Goal: Task Accomplishment & Management: Manage account settings

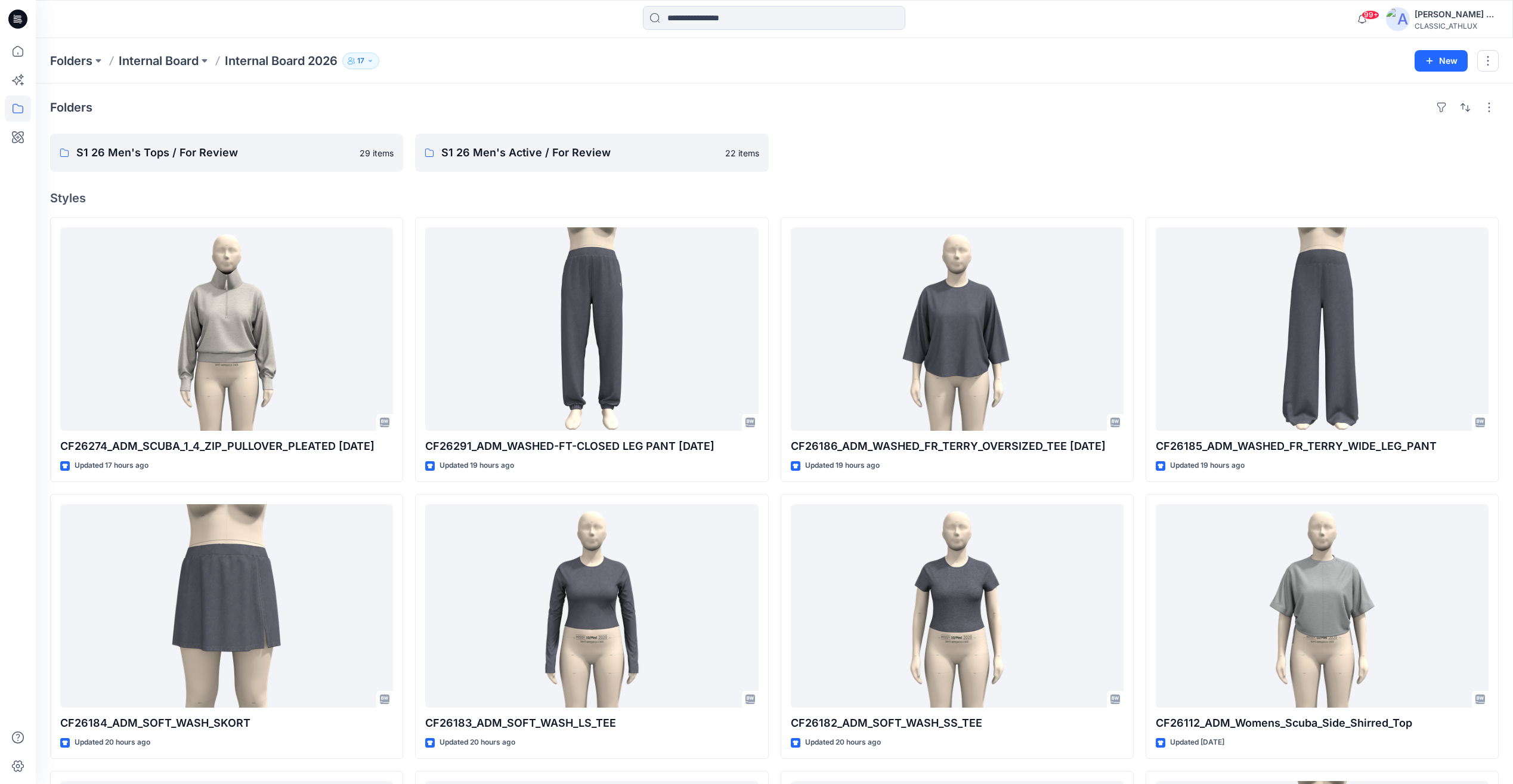
click at [269, 57] on p "Internal Board 2026" at bounding box center [281, 61] width 113 height 17
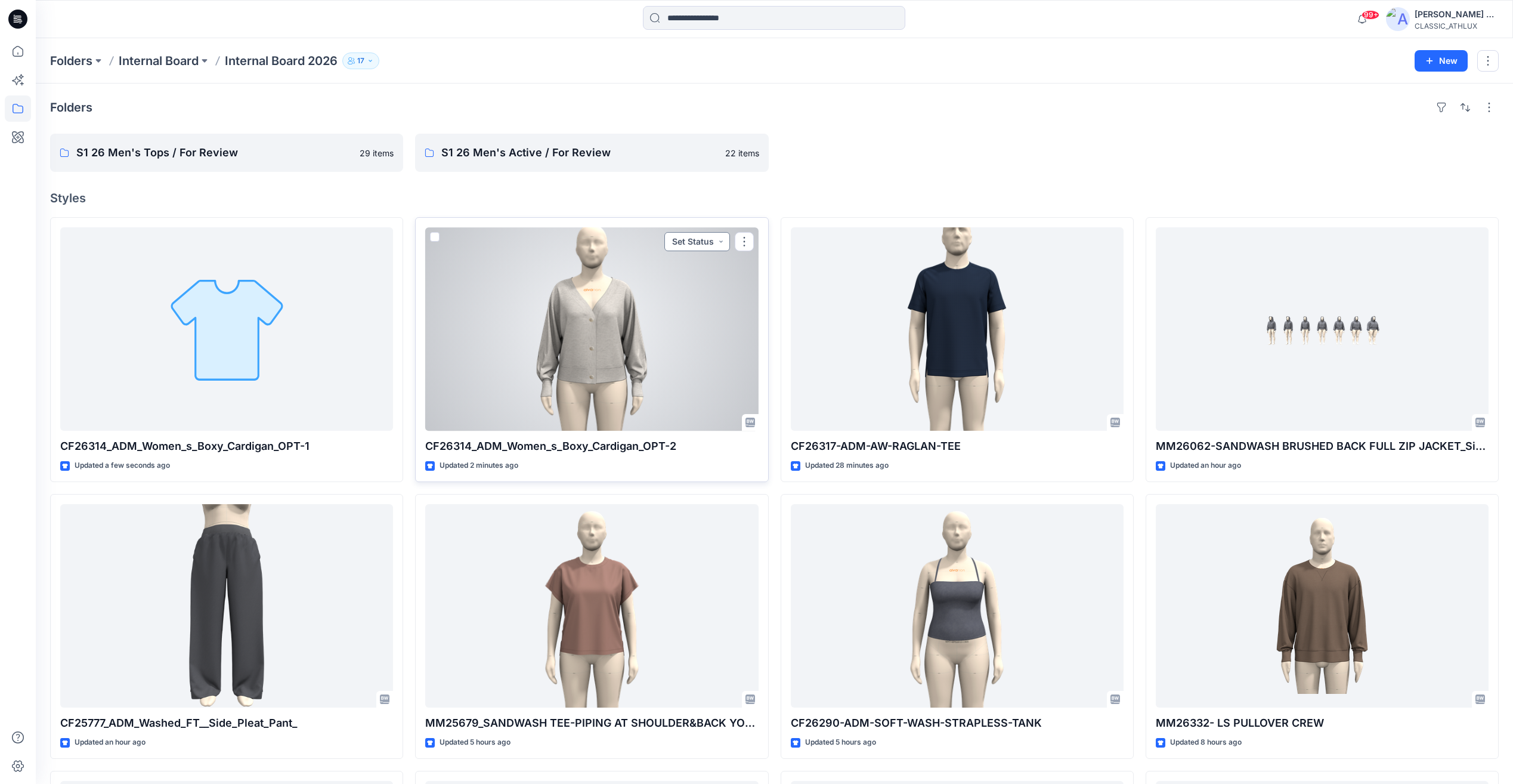
click at [700, 241] on button "Set Status" at bounding box center [697, 241] width 65 height 19
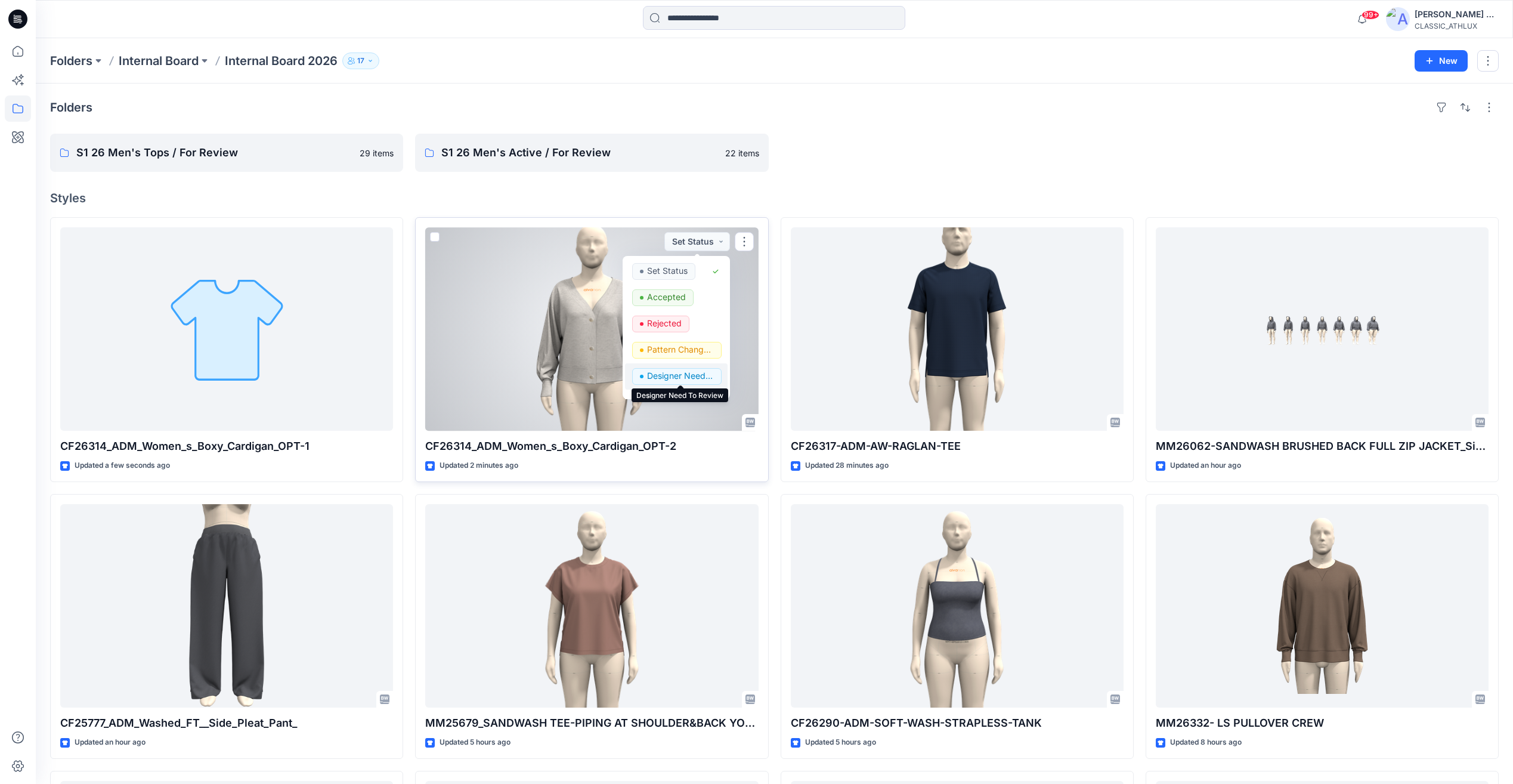
click at [678, 375] on p "Designer Need To Review" at bounding box center [680, 376] width 67 height 15
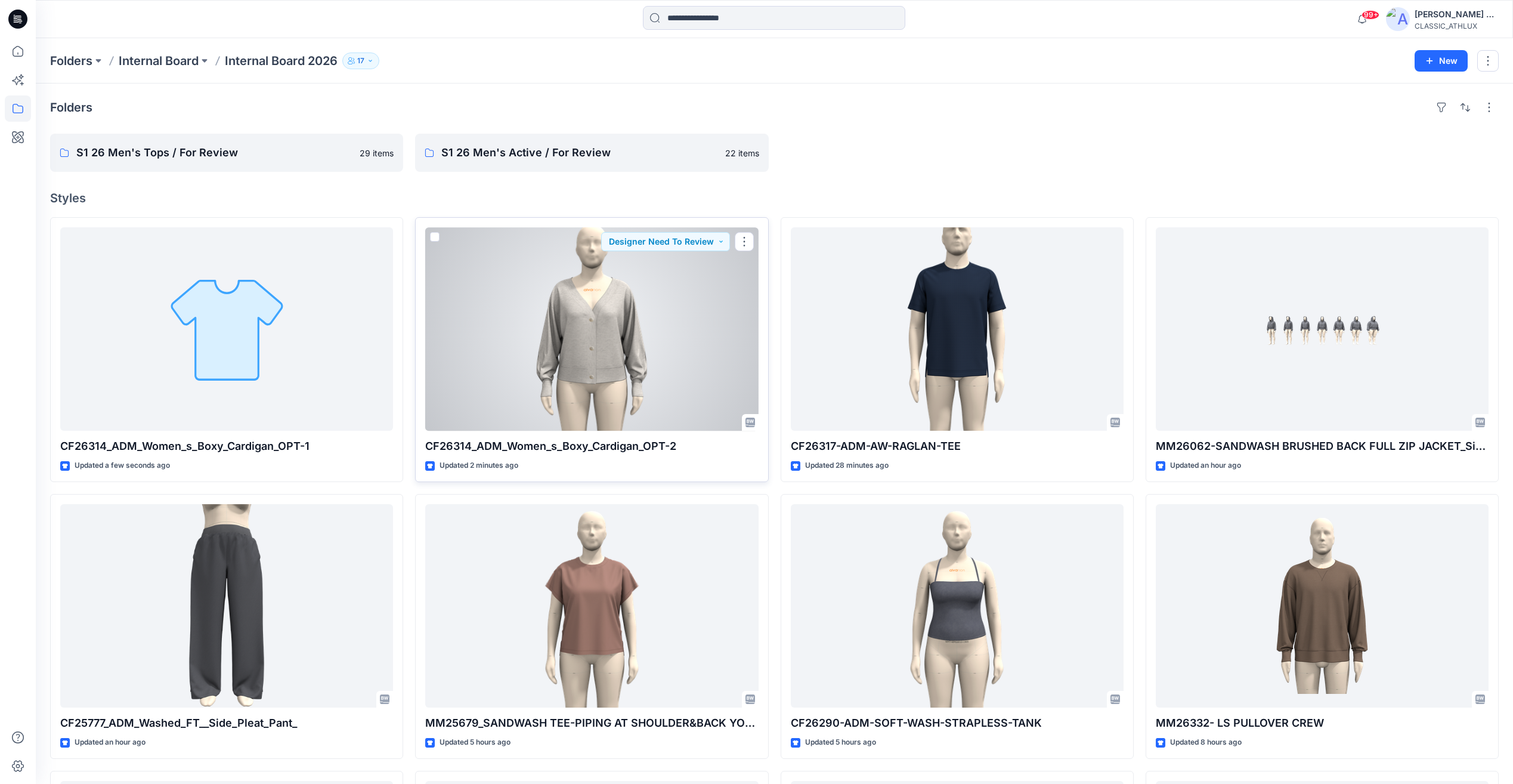
click at [657, 355] on div at bounding box center [591, 328] width 333 height 203
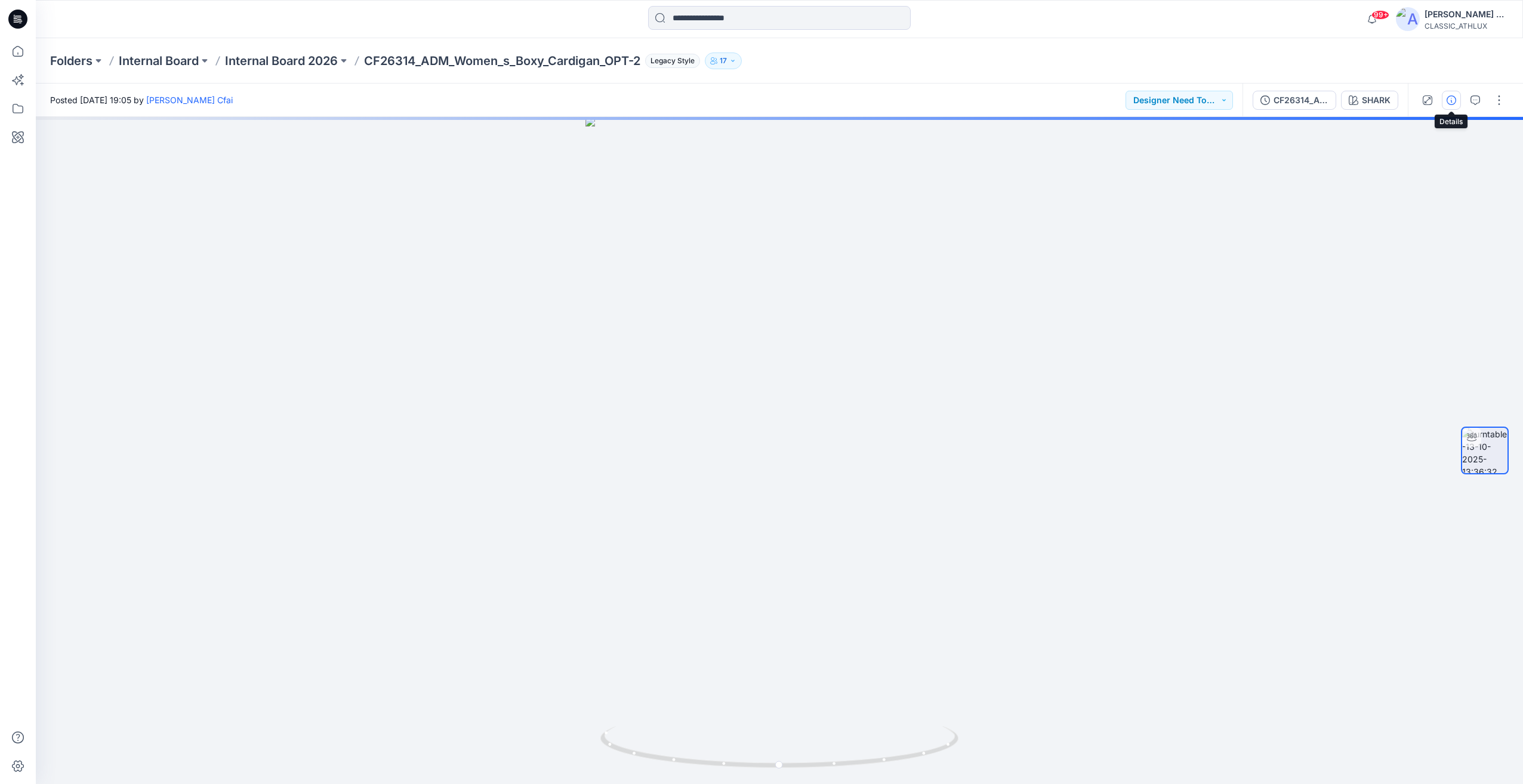
click at [1456, 106] on button "button" at bounding box center [1452, 100] width 19 height 19
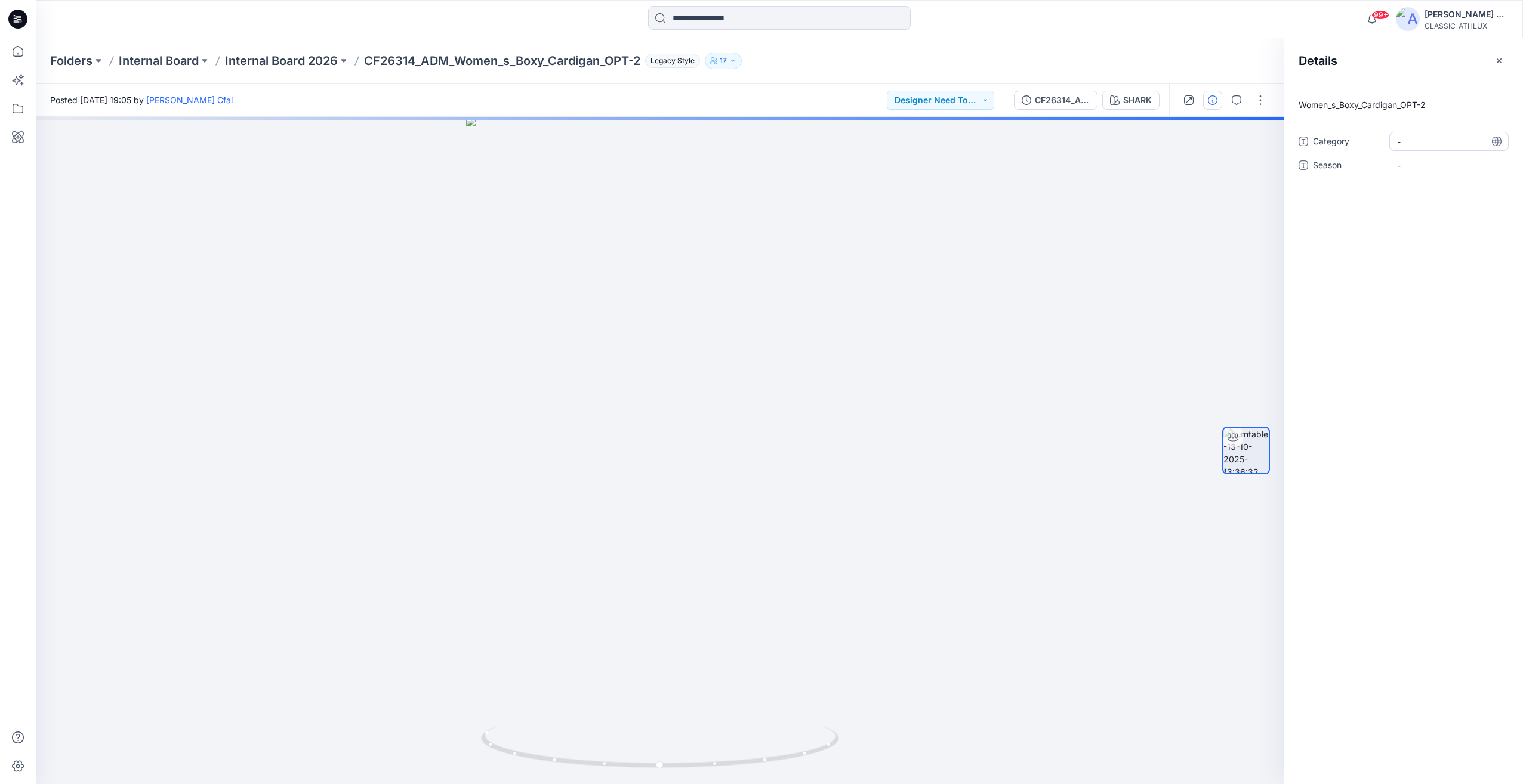
click at [1424, 141] on span "-" at bounding box center [1449, 141] width 104 height 13
click at [1424, 141] on textarea at bounding box center [1449, 141] width 119 height 19
type textarea "**********"
click at [1421, 162] on span "-" at bounding box center [1449, 165] width 104 height 13
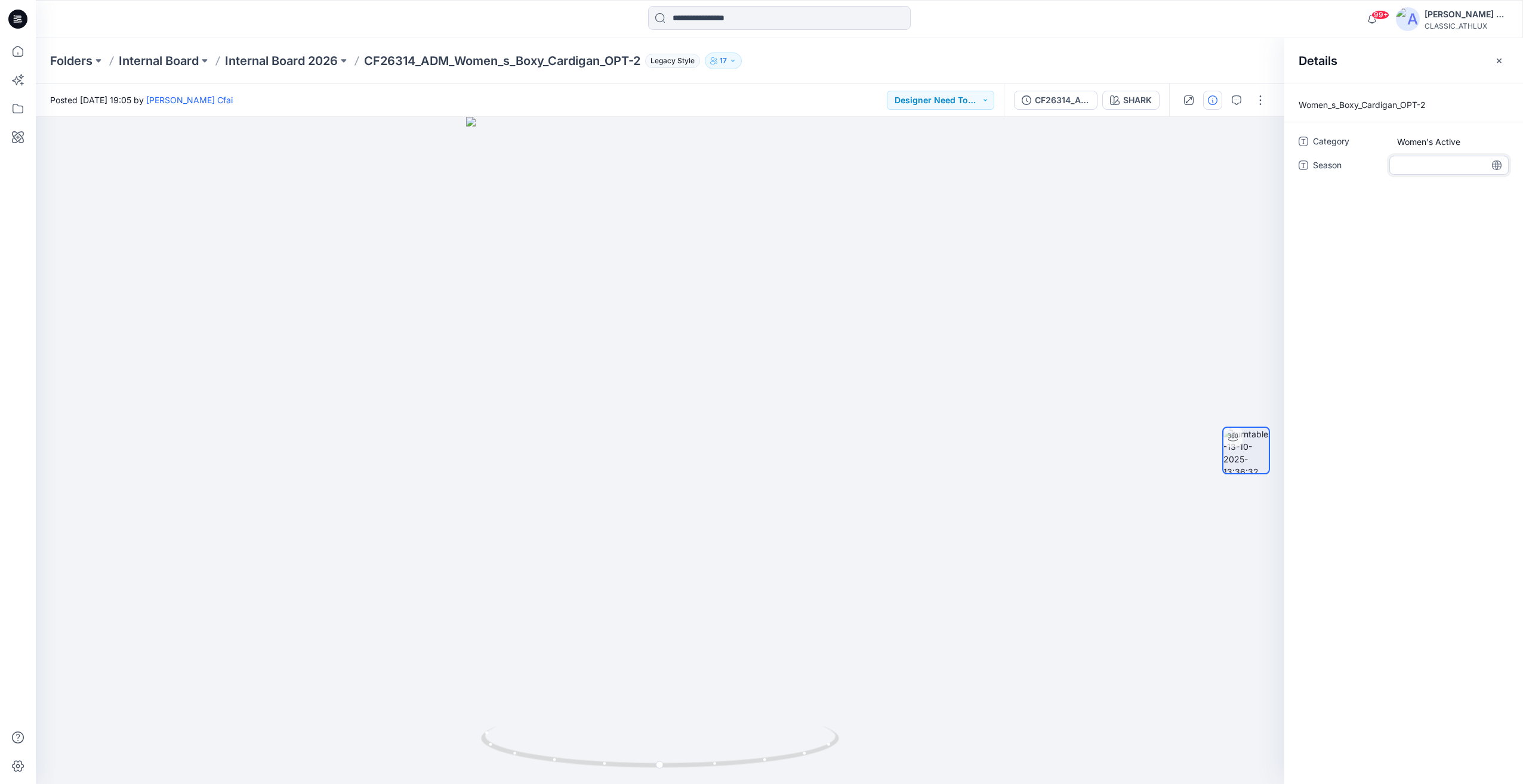
type textarea "*"
type textarea "*****"
click at [1142, 47] on div "Folders Internal Board Internal Board 2026 CF26314_ADM_Women_s_Boxy_Cardigan_OP…" at bounding box center [779, 60] width 1487 height 45
click at [273, 63] on p "Internal Board 2026" at bounding box center [281, 61] width 113 height 17
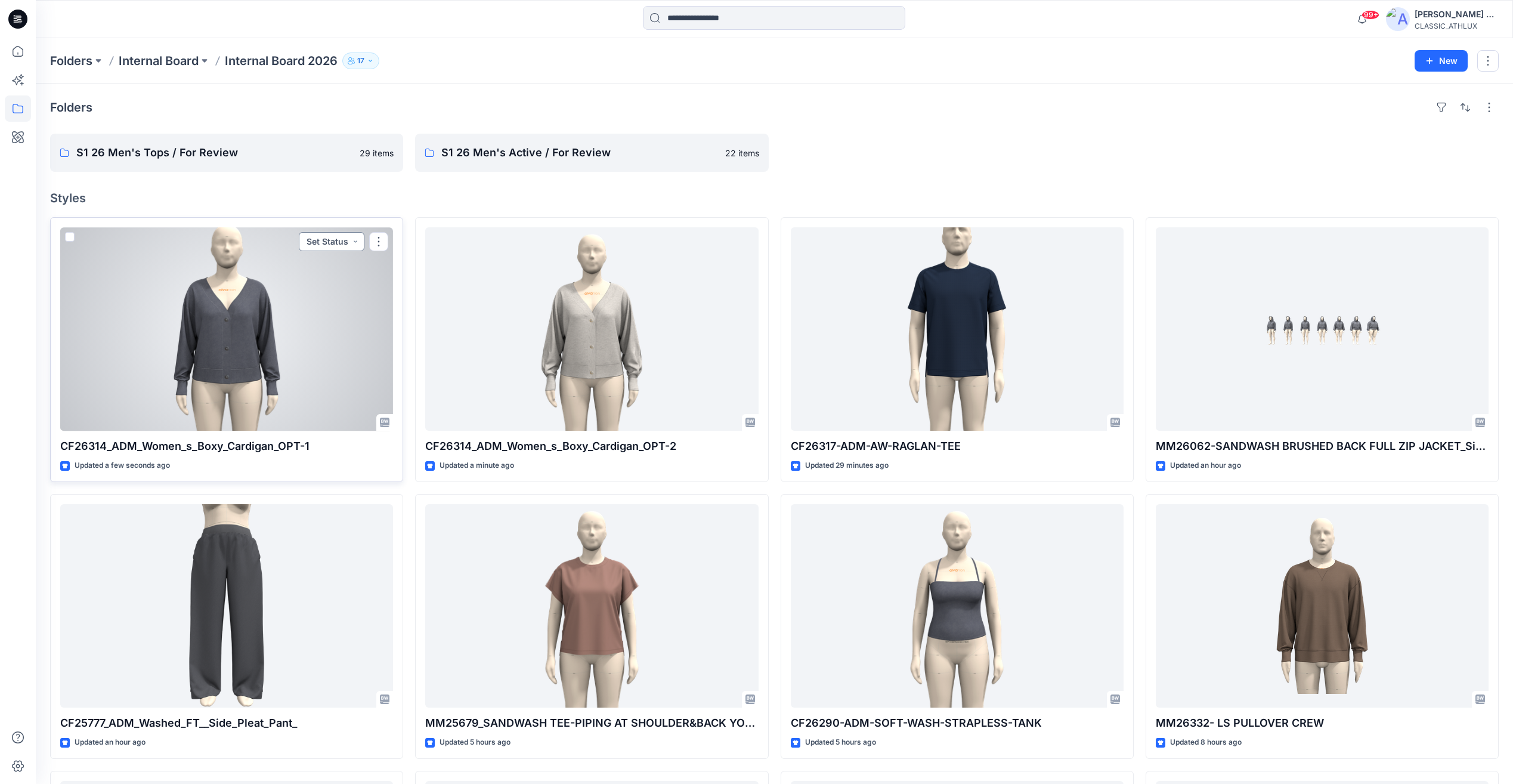
click at [332, 242] on button "Set Status" at bounding box center [331, 241] width 65 height 19
click at [310, 373] on p "Designer Need To Review" at bounding box center [315, 376] width 67 height 15
click at [322, 332] on div at bounding box center [226, 328] width 333 height 203
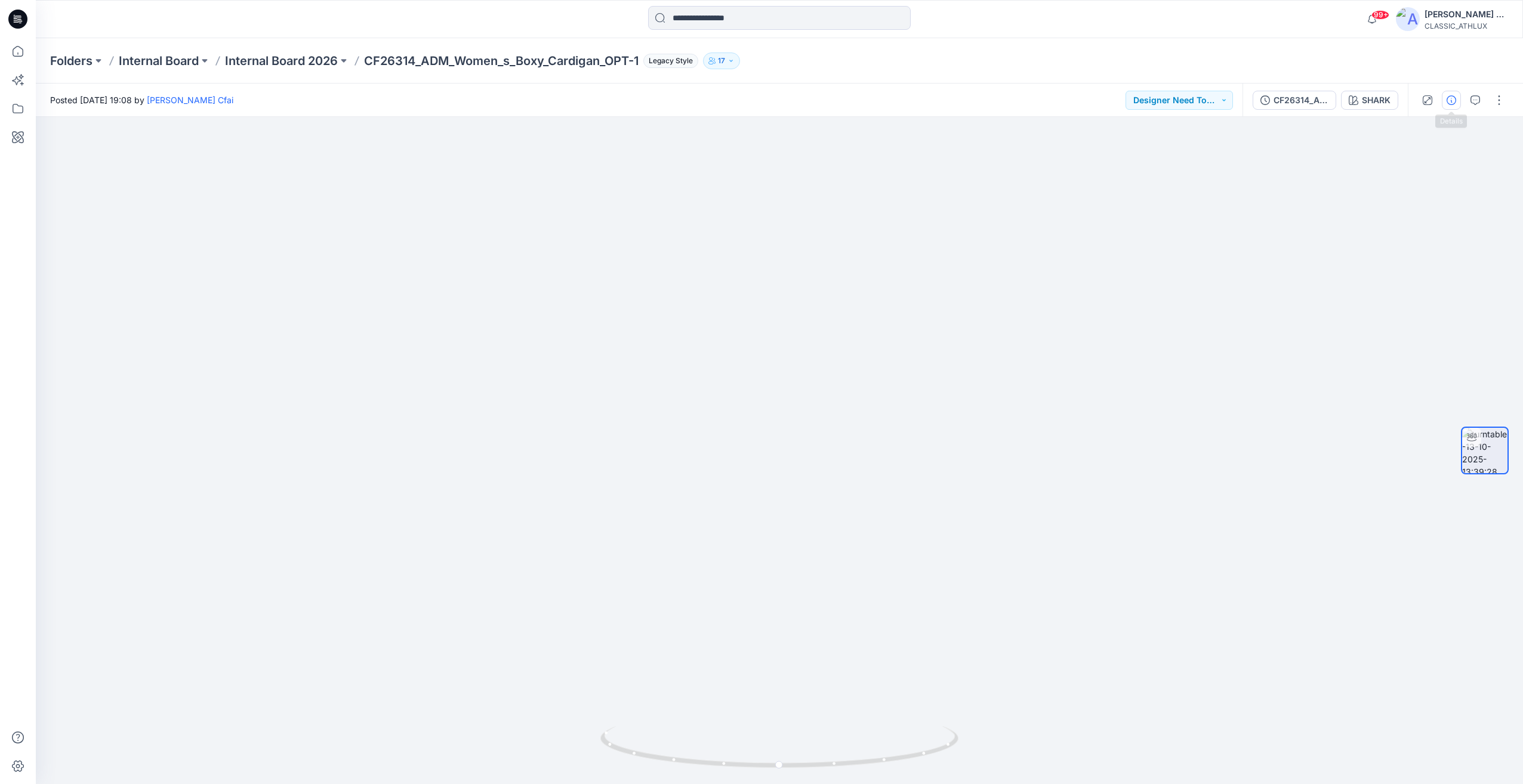
click at [1455, 99] on icon "button" at bounding box center [1451, 99] width 9 height 9
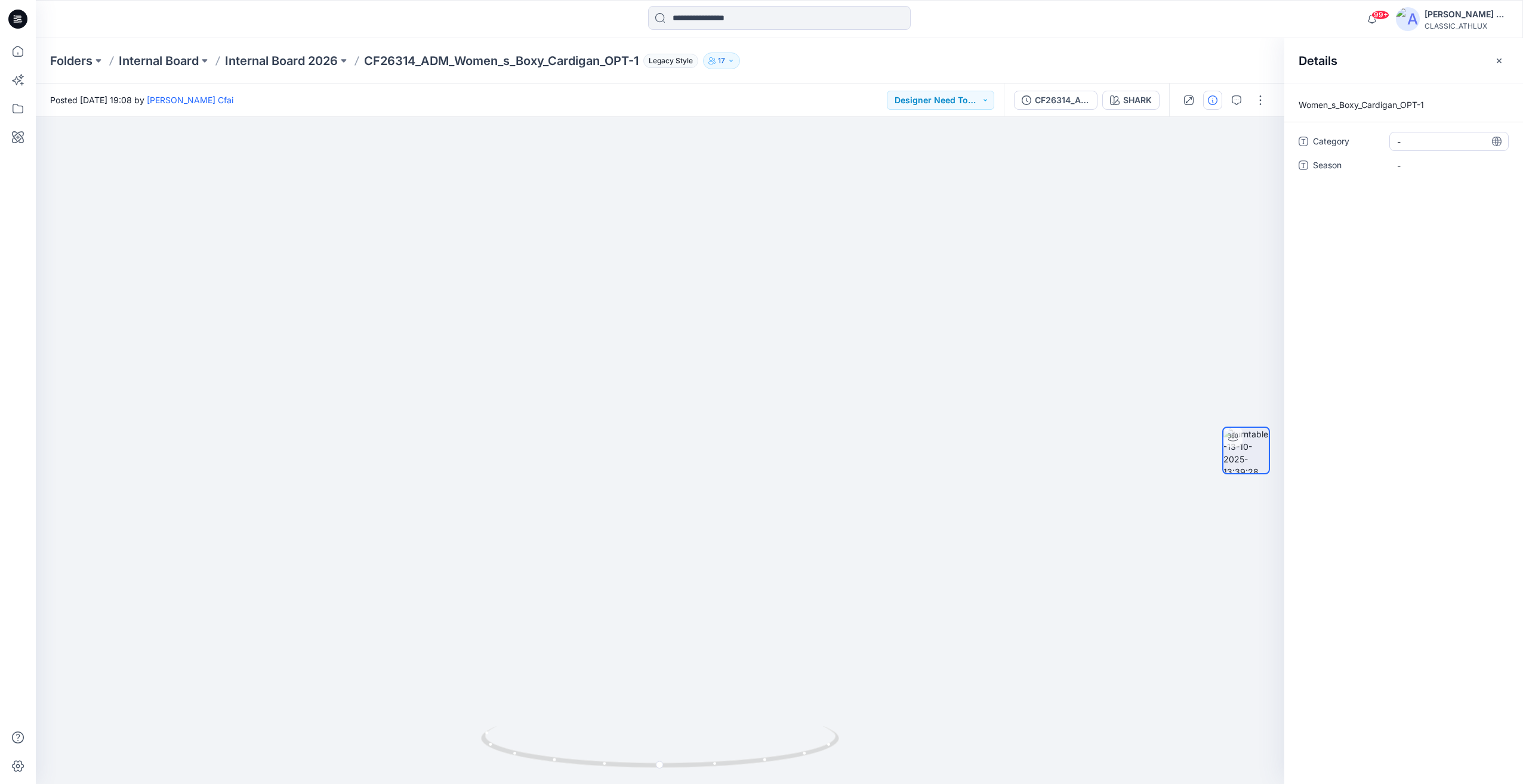
click at [1438, 137] on span "-" at bounding box center [1449, 141] width 104 height 13
type textarea "**********"
click at [1406, 162] on span "-" at bounding box center [1449, 165] width 104 height 13
type textarea "*****"
click at [303, 60] on p "Internal Board 2026" at bounding box center [281, 61] width 113 height 17
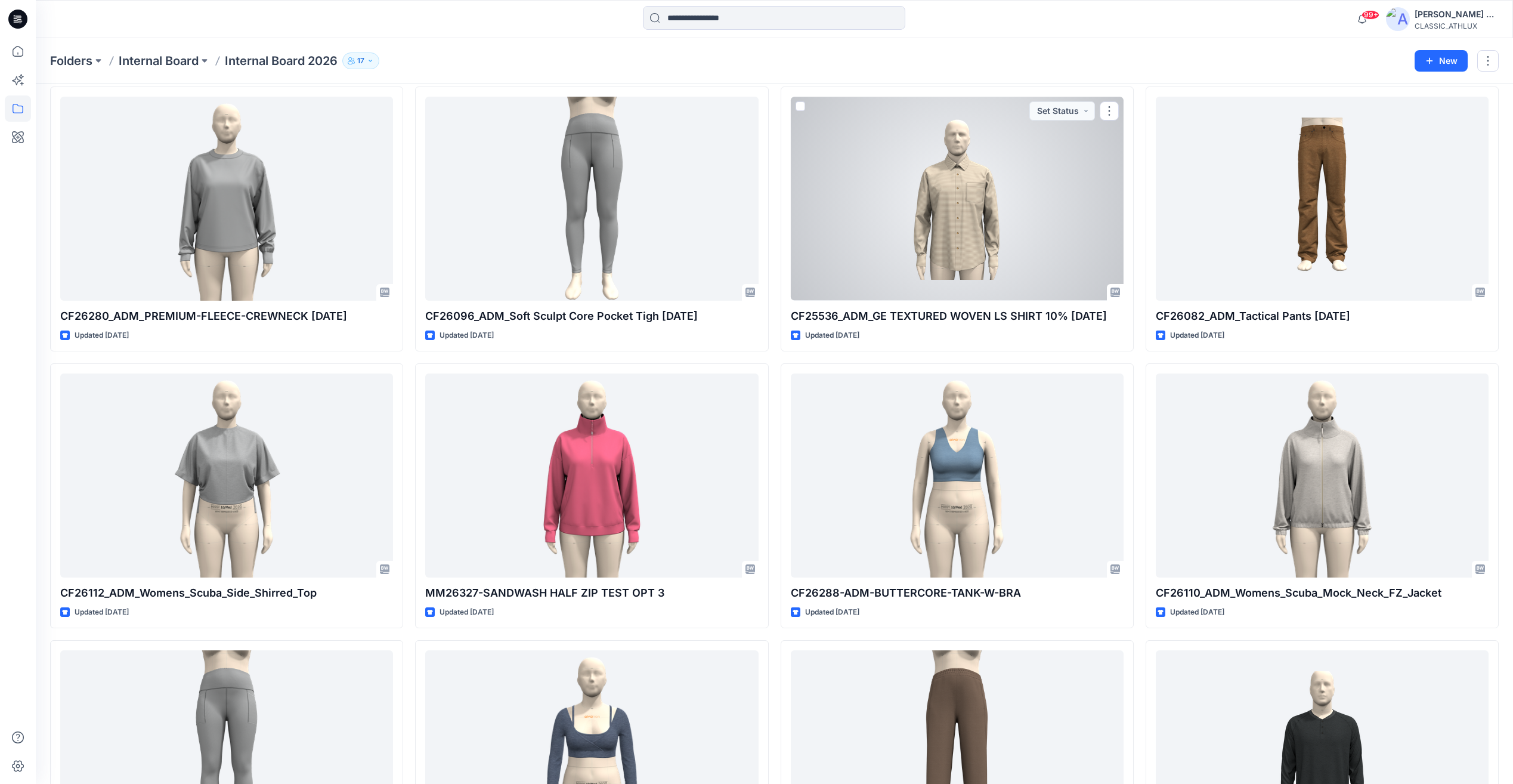
scroll to position [1795, 0]
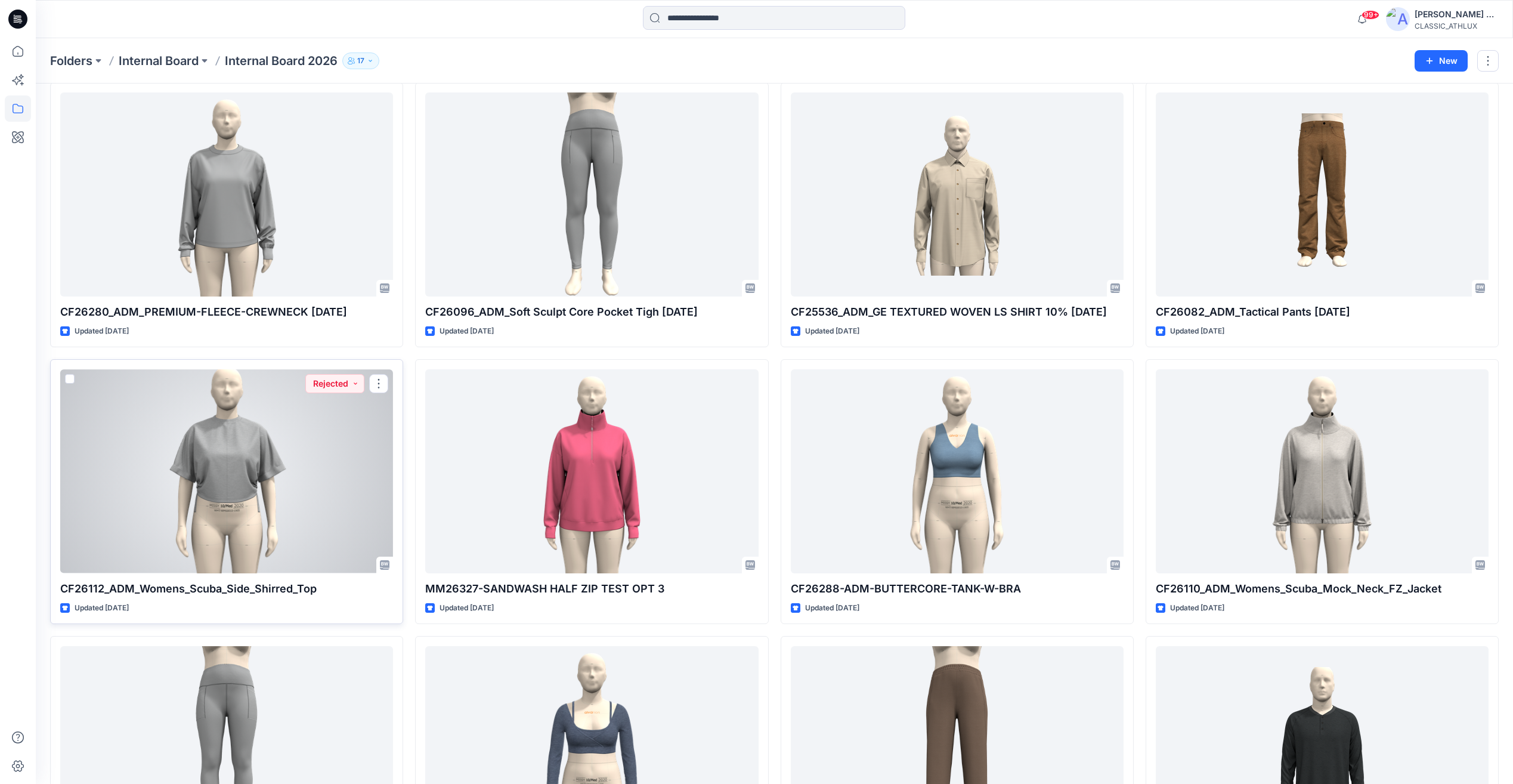
click at [253, 516] on div at bounding box center [226, 470] width 333 height 203
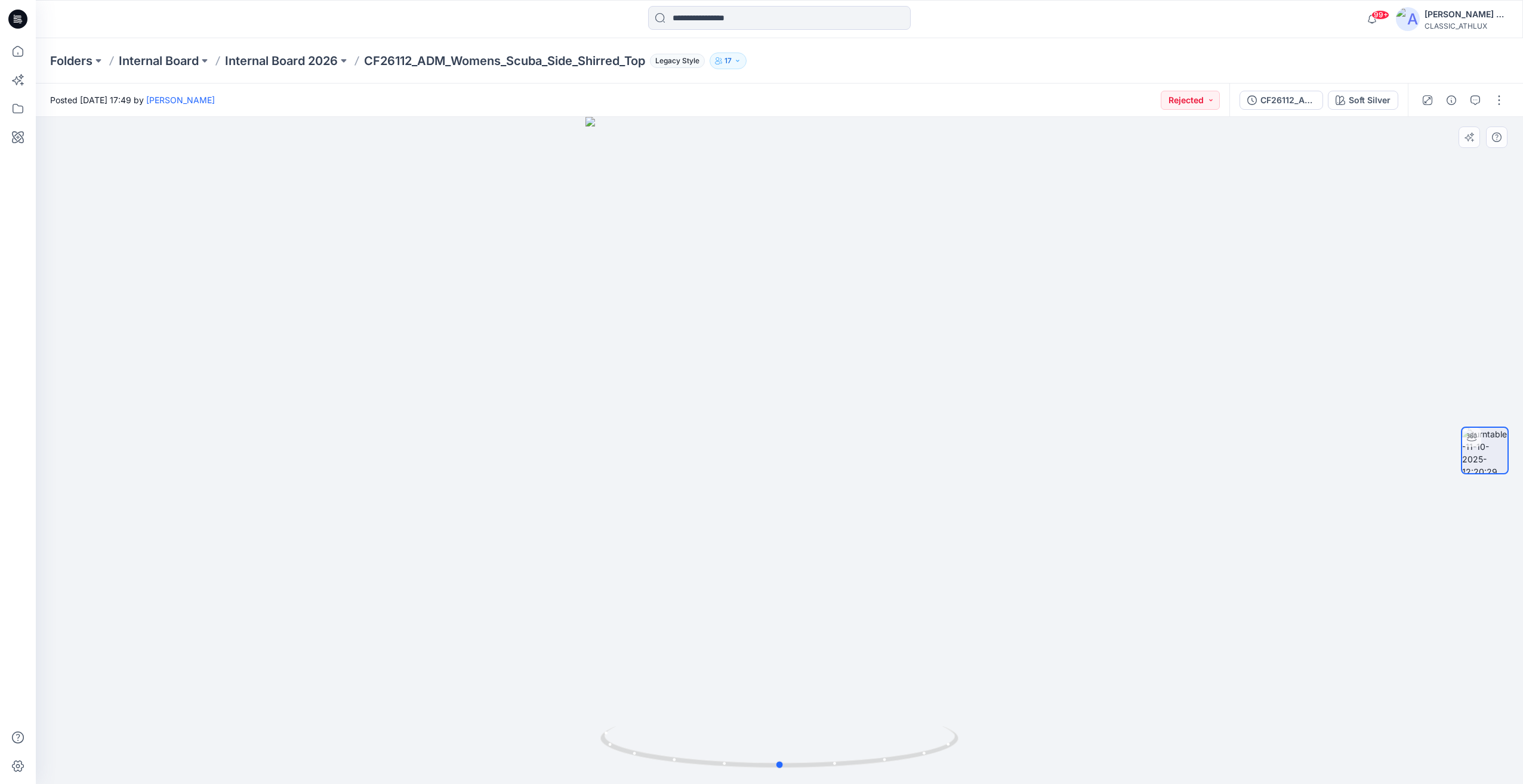
drag, startPoint x: 1061, startPoint y: 528, endPoint x: 1096, endPoint y: 522, distance: 35.5
click at [1066, 522] on div at bounding box center [779, 450] width 1487 height 667
click at [1486, 95] on div at bounding box center [1463, 99] width 111 height 33
click at [1483, 99] on button "button" at bounding box center [1475, 100] width 19 height 19
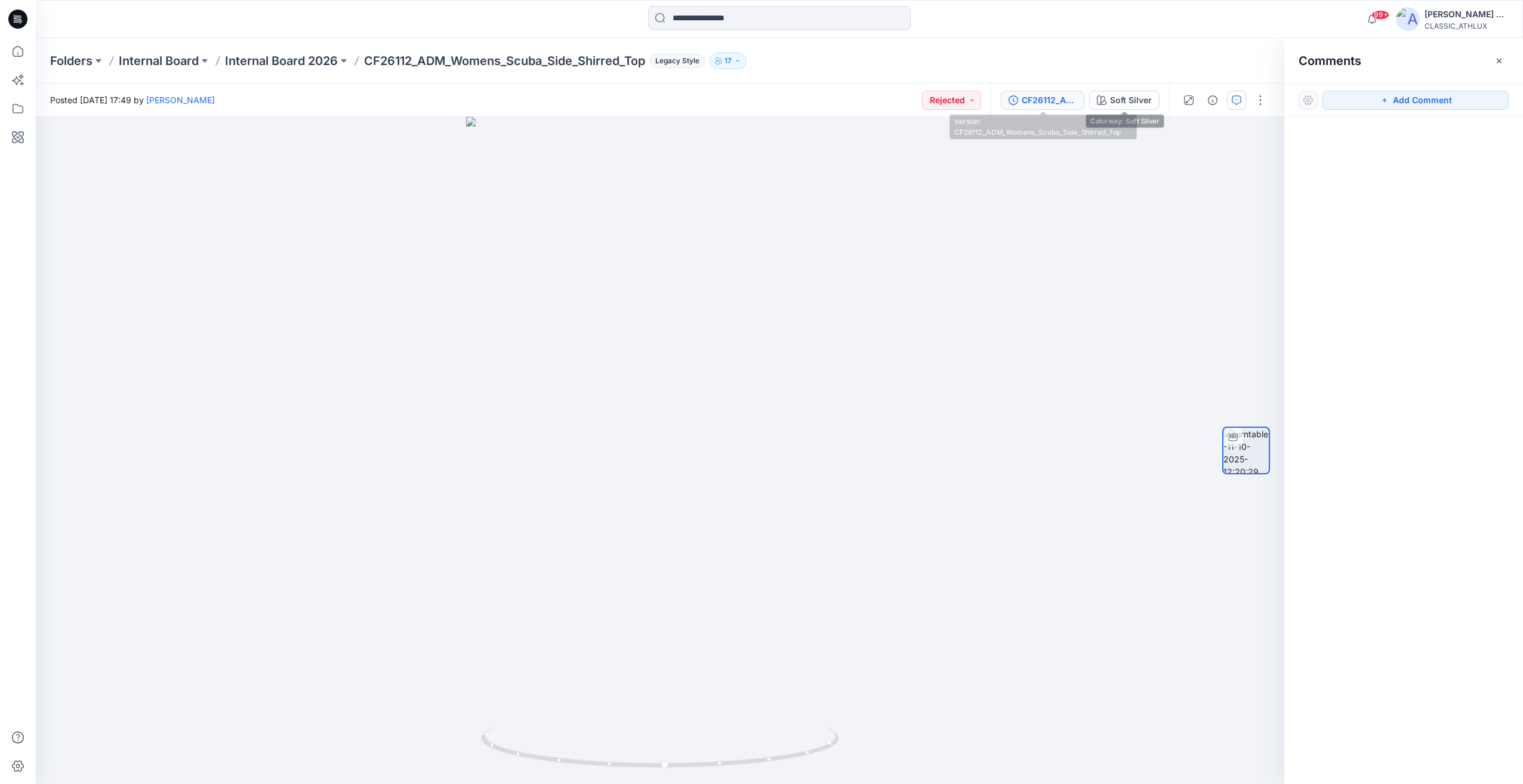
click at [1052, 97] on div "CF26112_ADM_Womens_Scuba_Side_Shirred_Top" at bounding box center [1049, 99] width 55 height 13
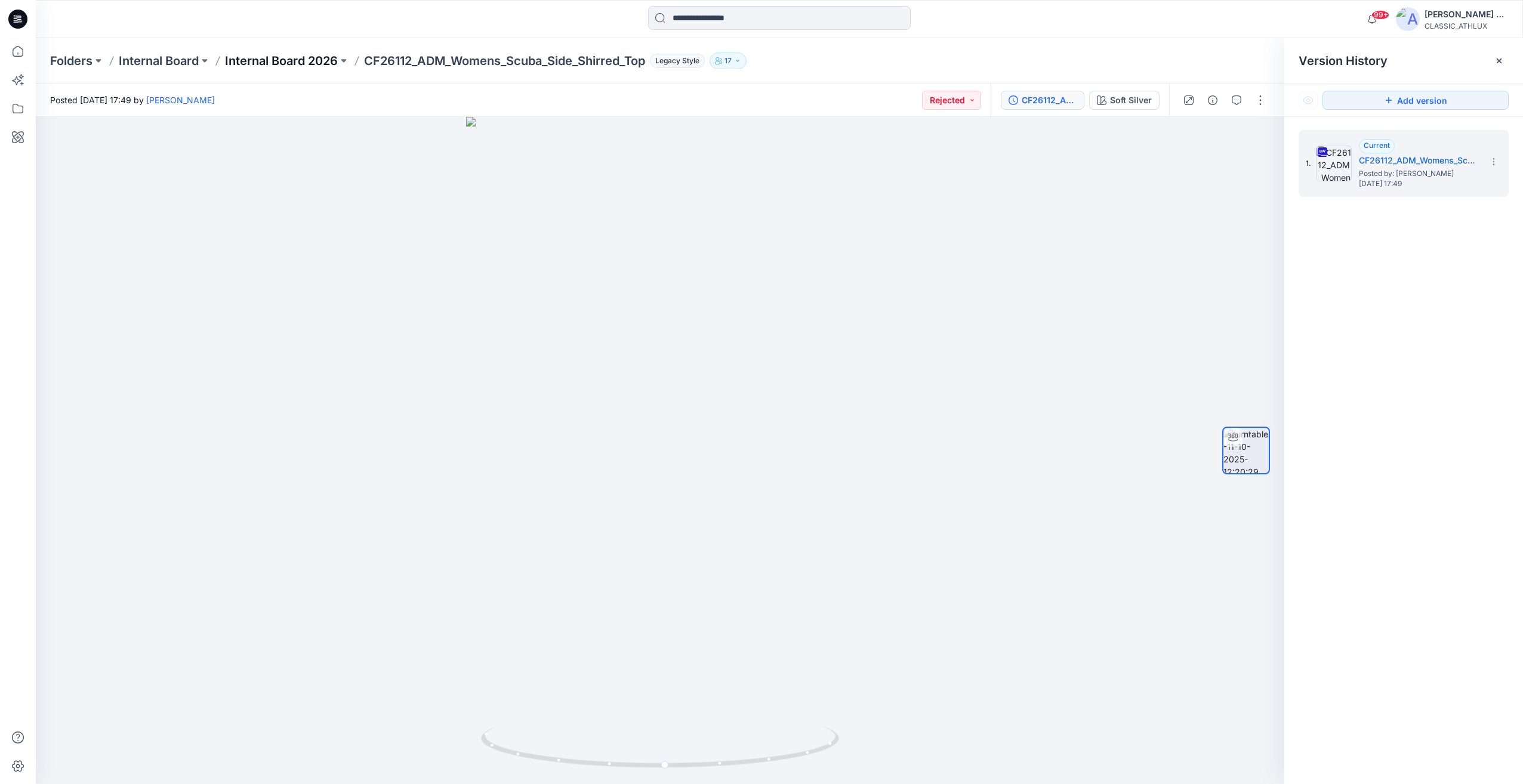
click at [285, 62] on p "Internal Board 2026" at bounding box center [281, 61] width 113 height 17
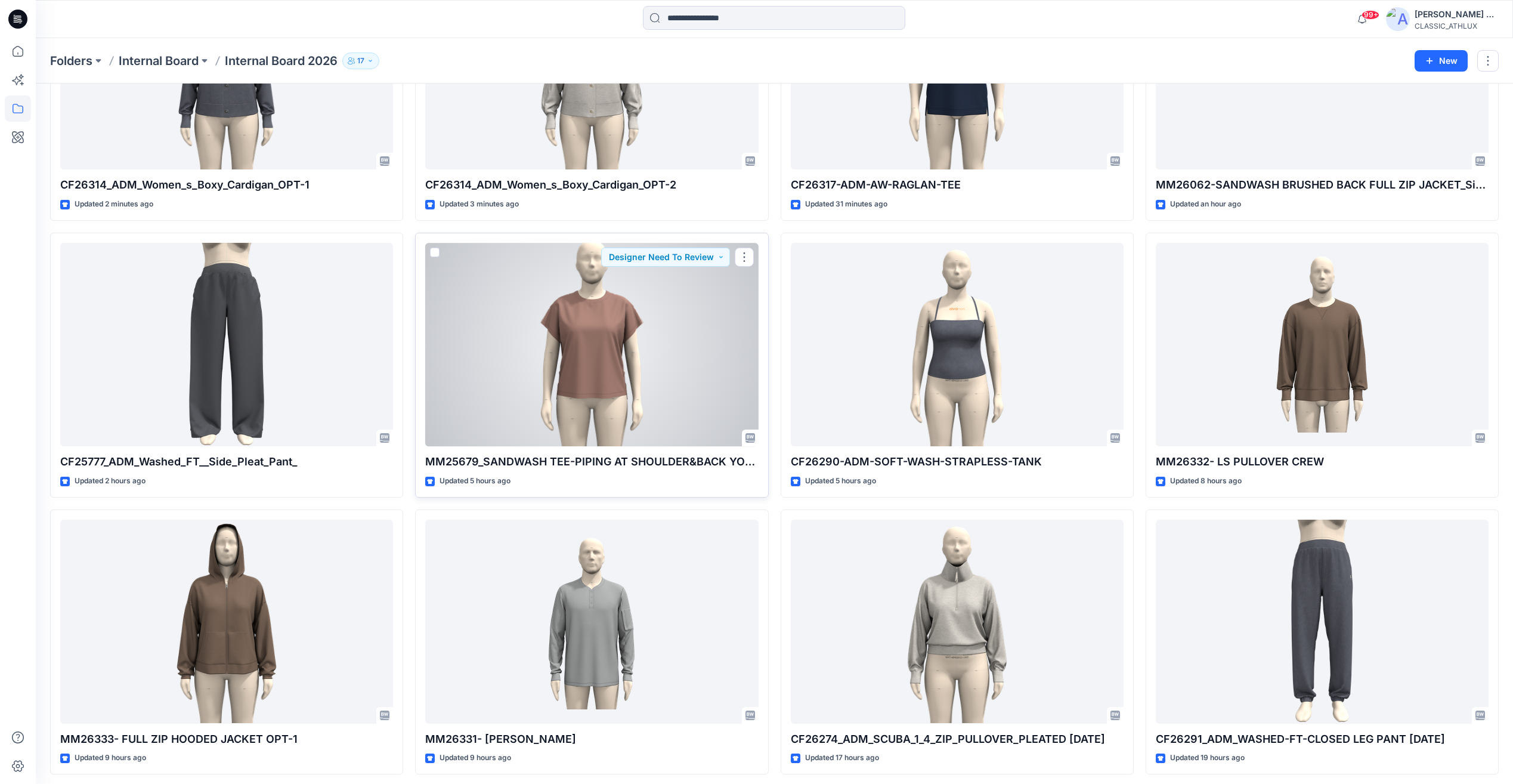
scroll to position [358, 0]
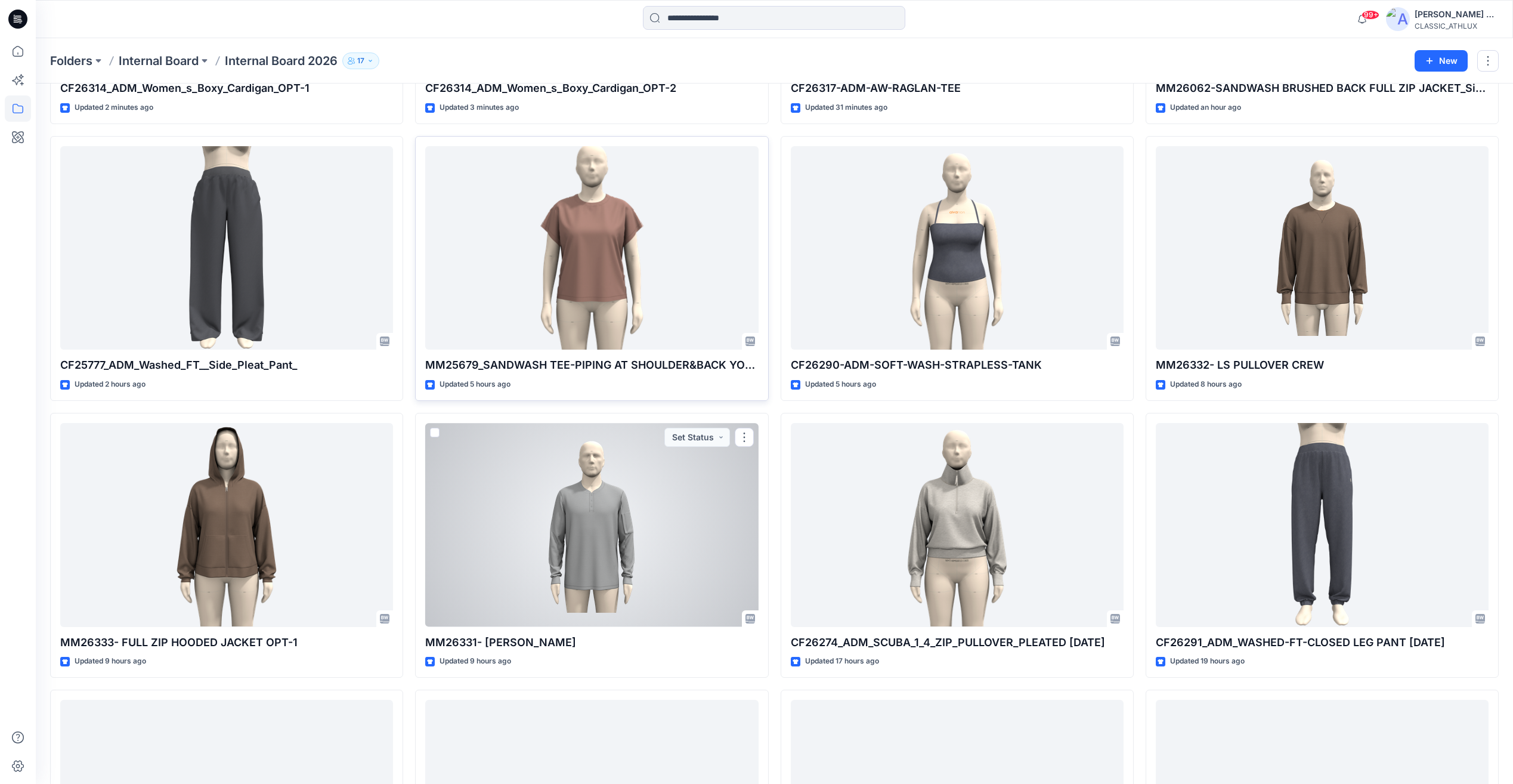
click at [572, 575] on div at bounding box center [591, 524] width 333 height 203
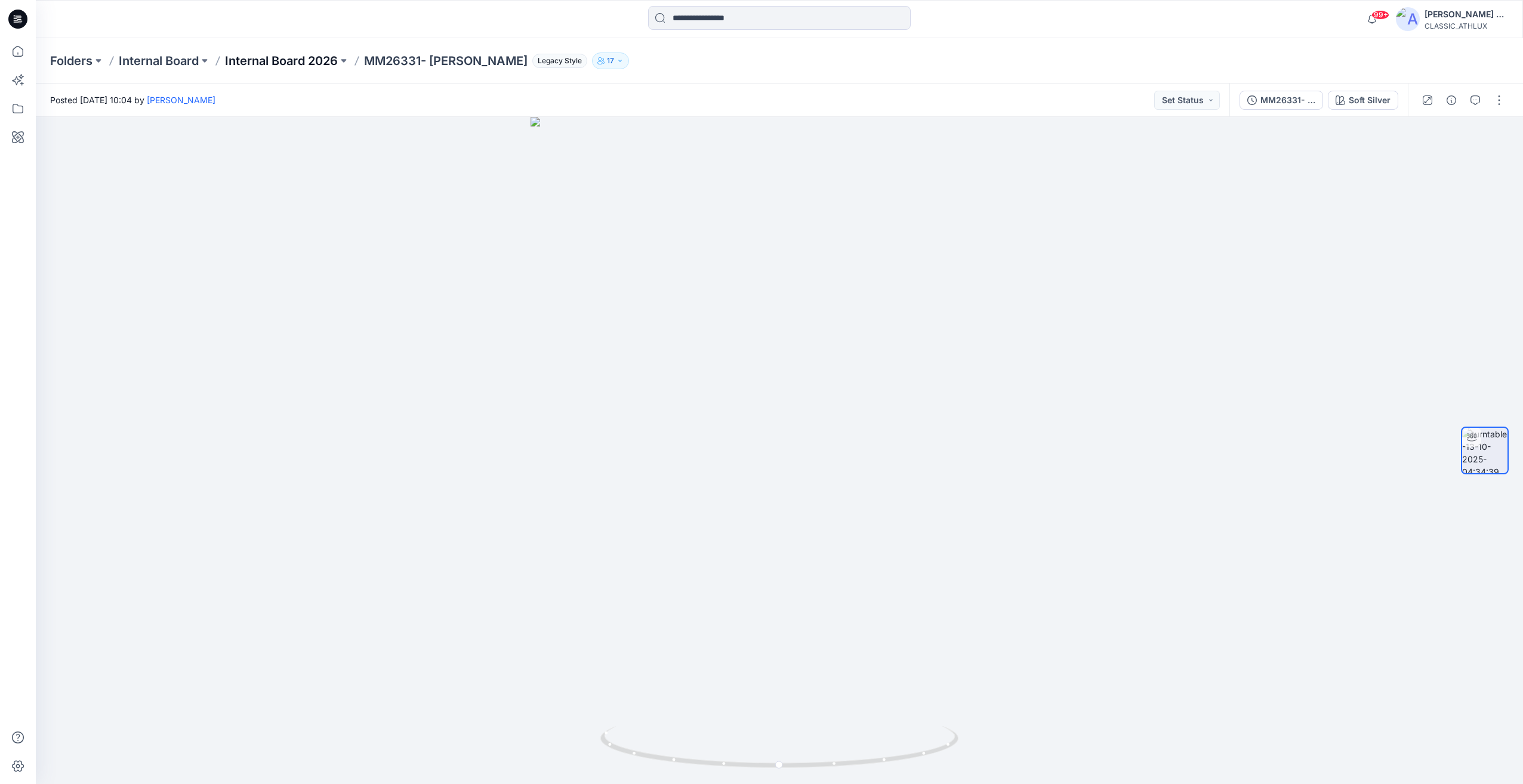
click at [300, 59] on p "Internal Board 2026" at bounding box center [281, 61] width 113 height 17
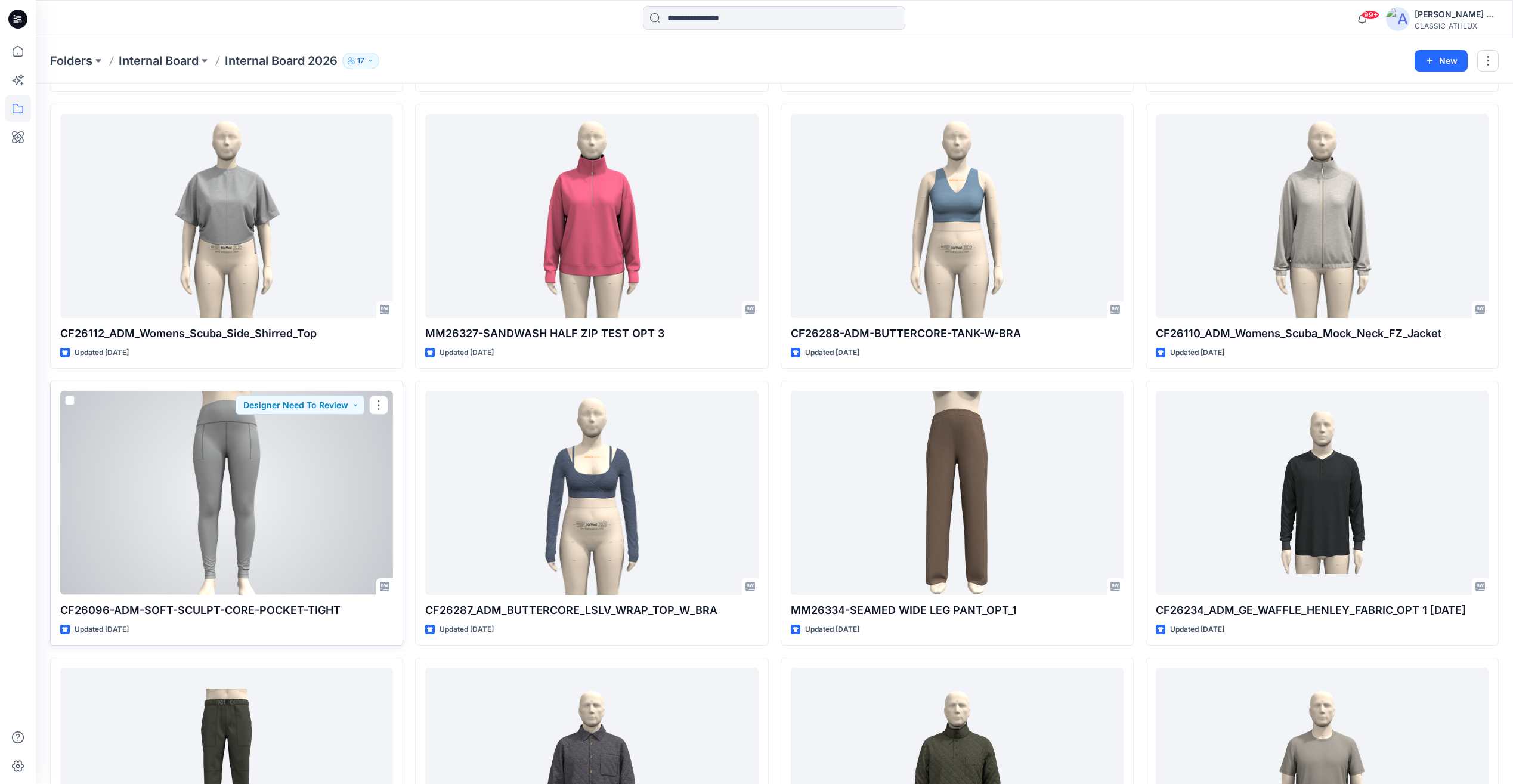
scroll to position [2266, 0]
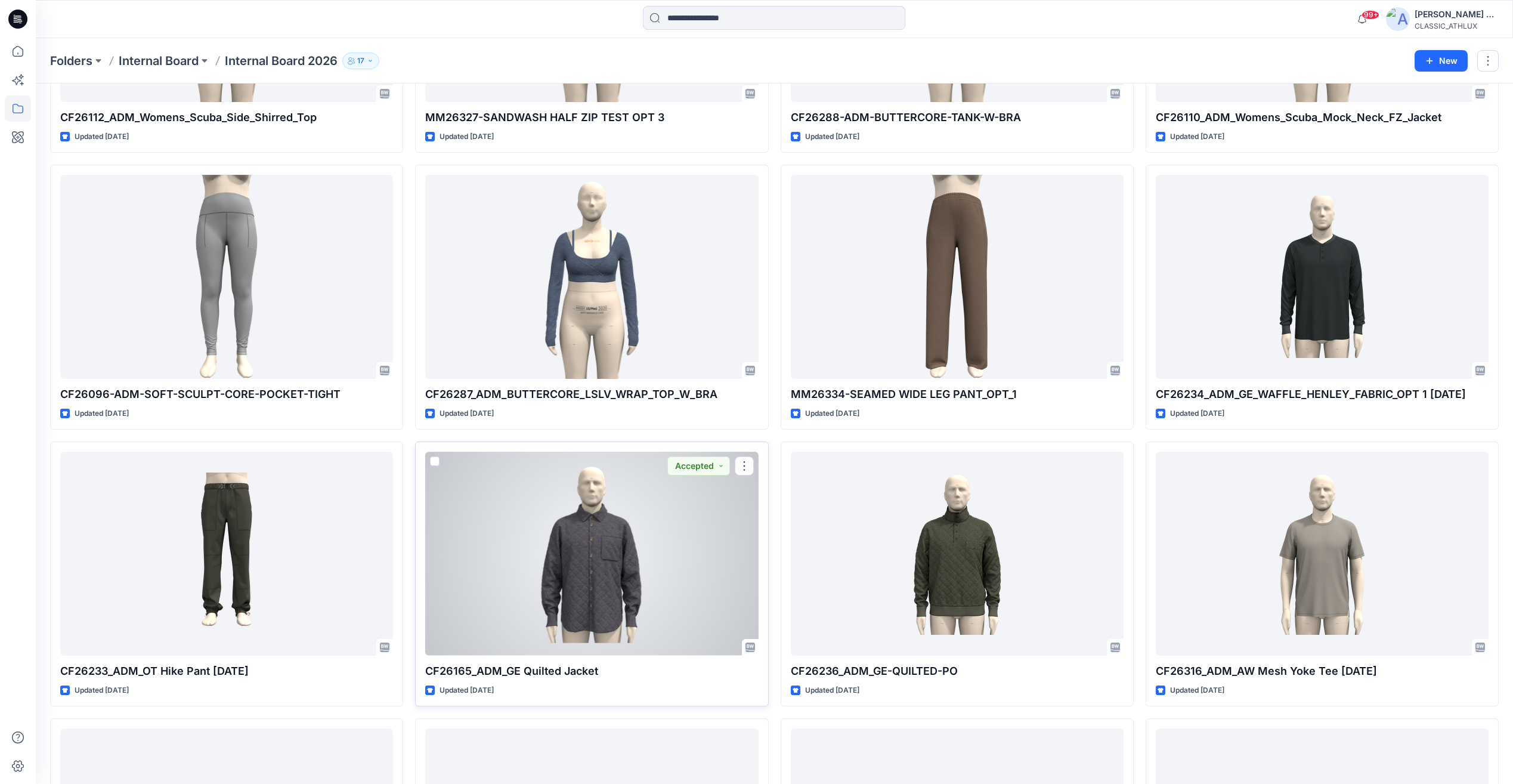
click at [704, 605] on div at bounding box center [591, 553] width 333 height 203
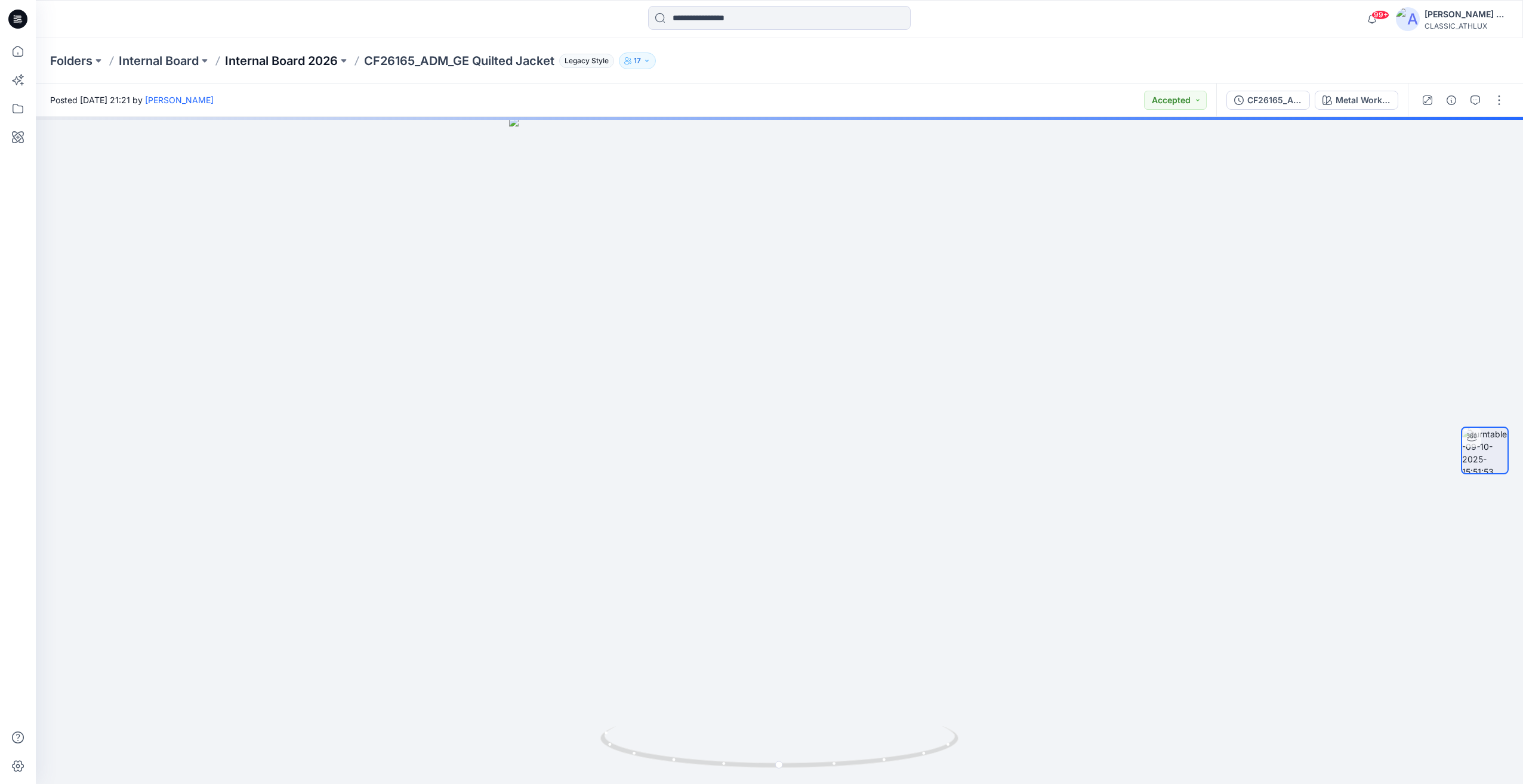
click at [289, 62] on p "Internal Board 2026" at bounding box center [281, 61] width 113 height 17
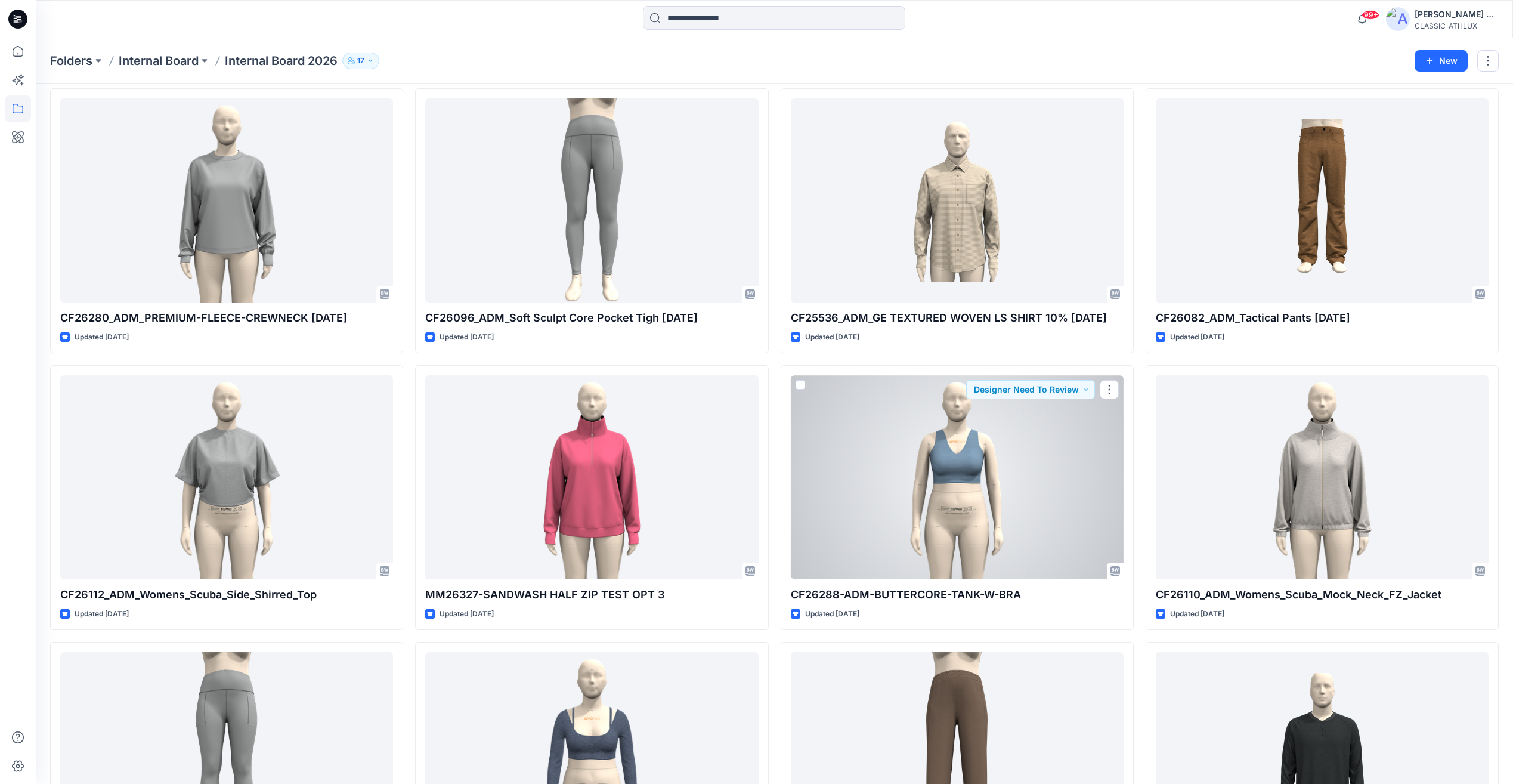
scroll to position [2147, 0]
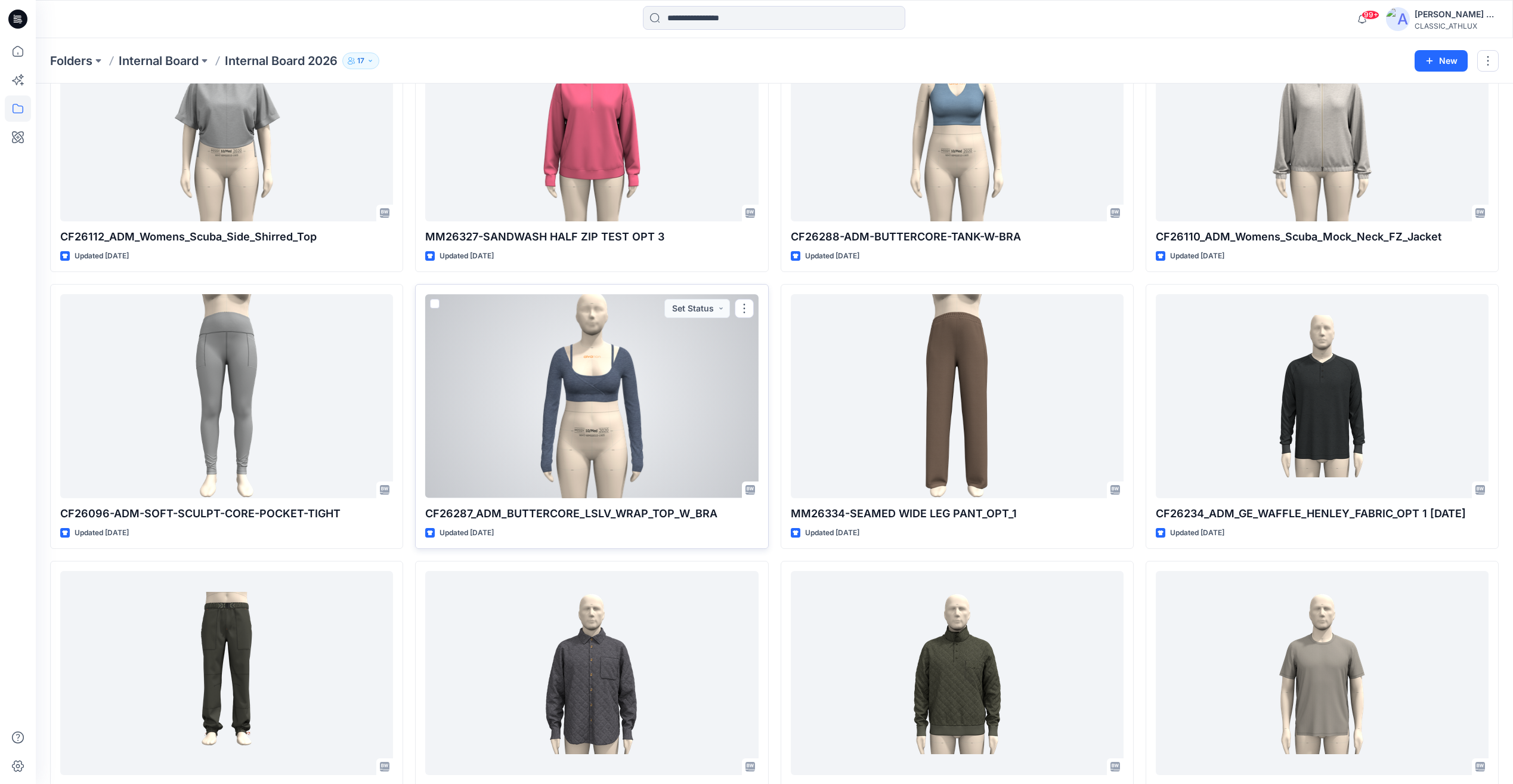
click at [646, 407] on div at bounding box center [591, 395] width 333 height 203
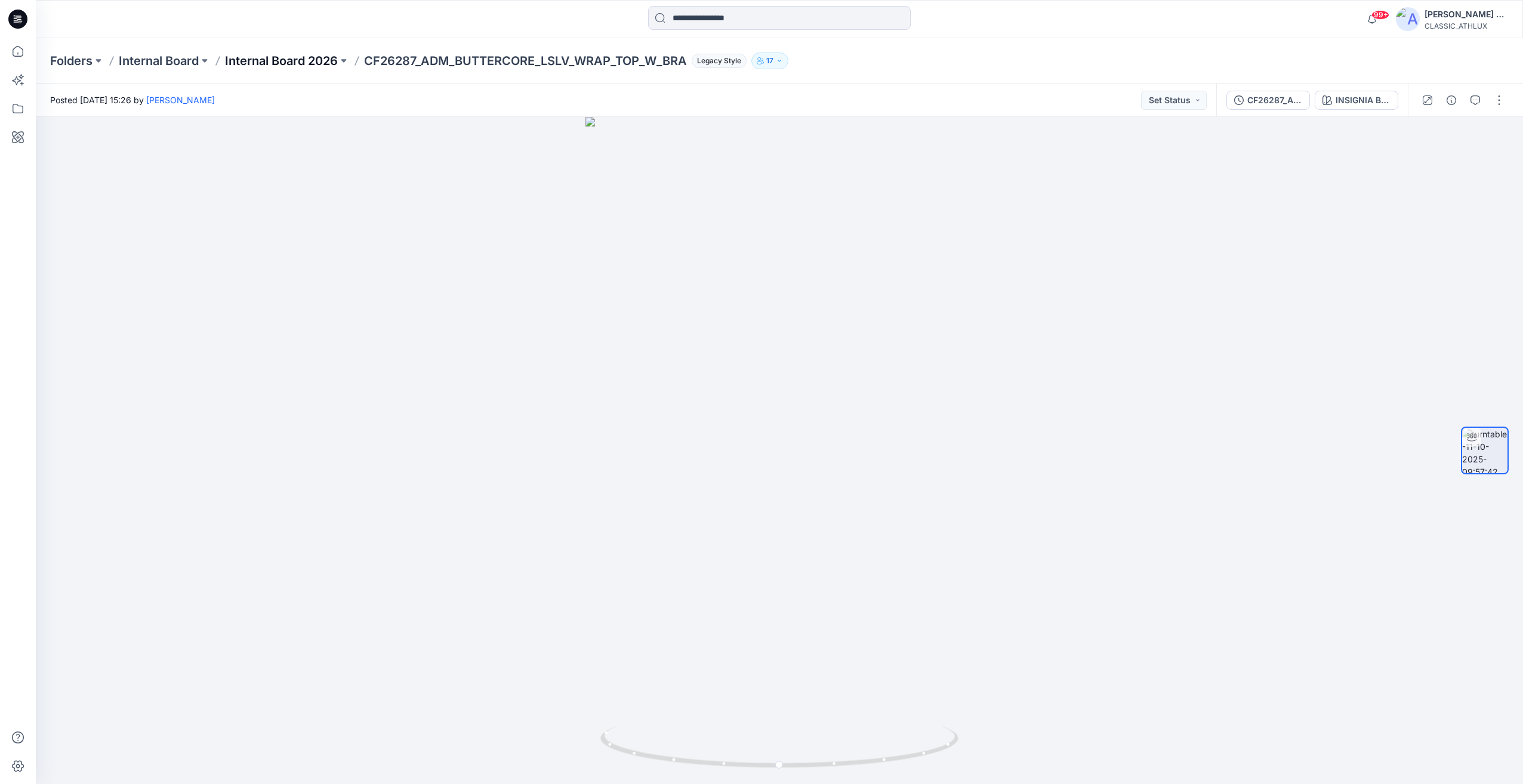
click at [294, 63] on p "Internal Board 2026" at bounding box center [281, 61] width 113 height 17
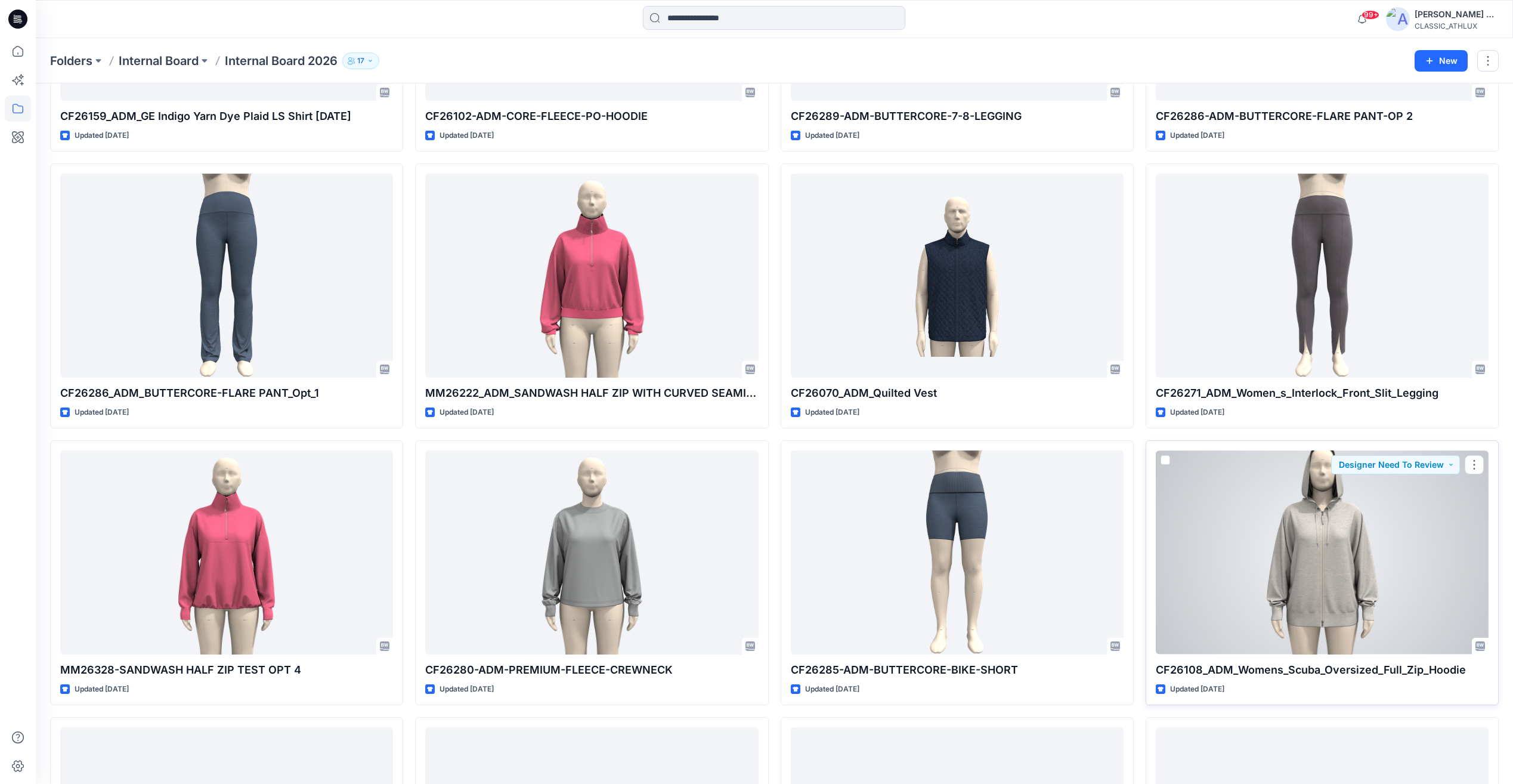
scroll to position [3157, 0]
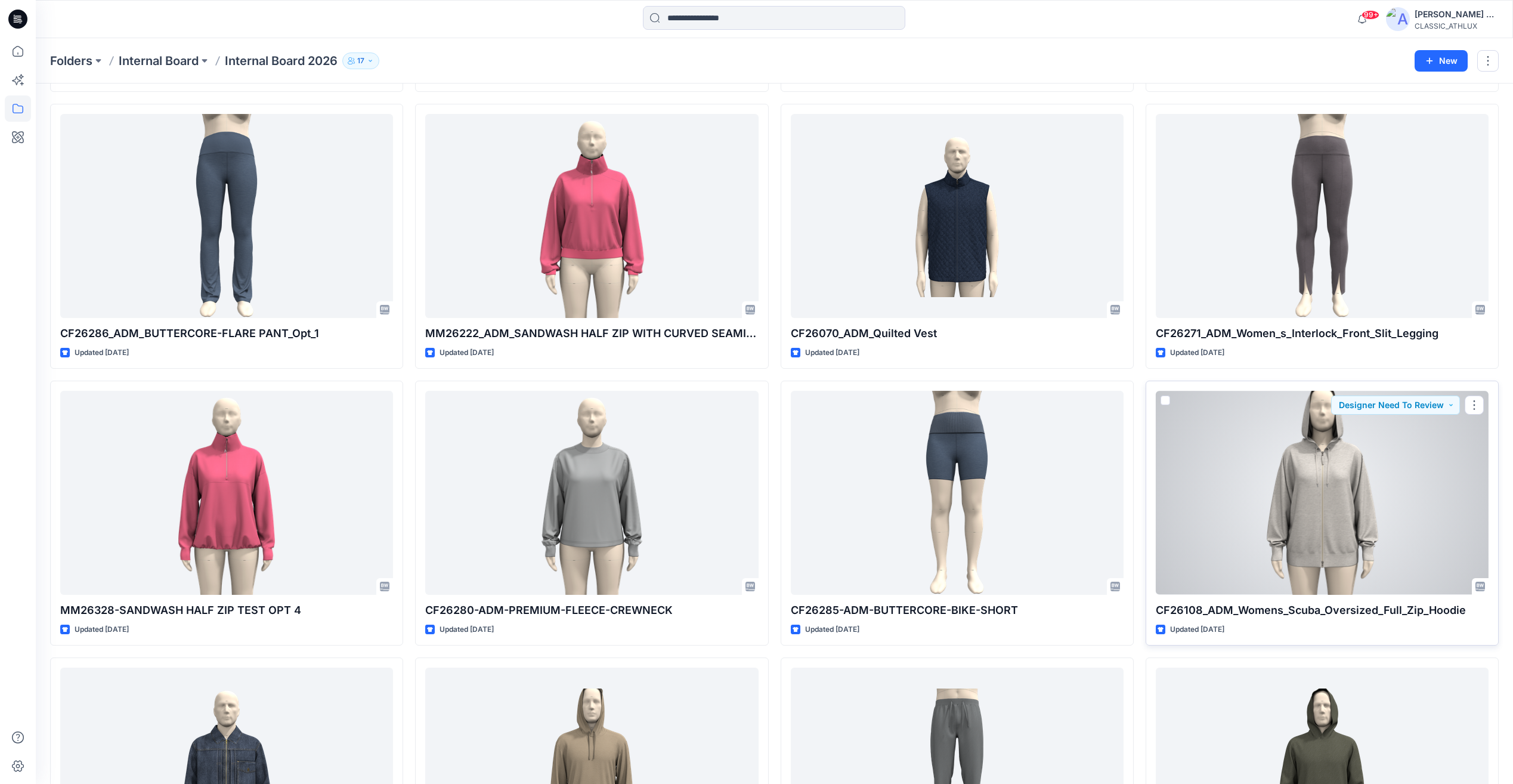
click at [1329, 429] on div at bounding box center [1322, 491] width 333 height 203
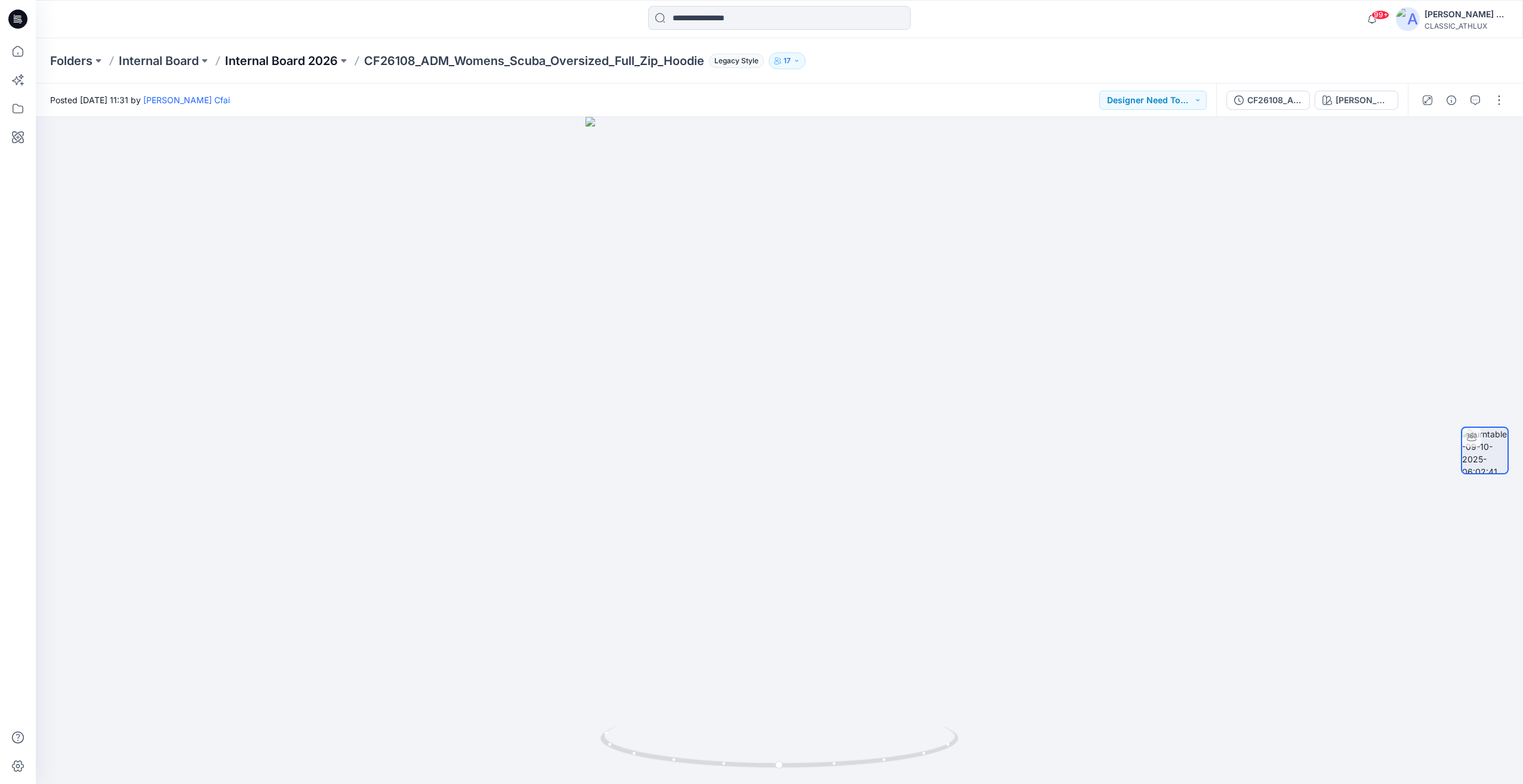
click at [311, 65] on p "Internal Board 2026" at bounding box center [281, 61] width 113 height 17
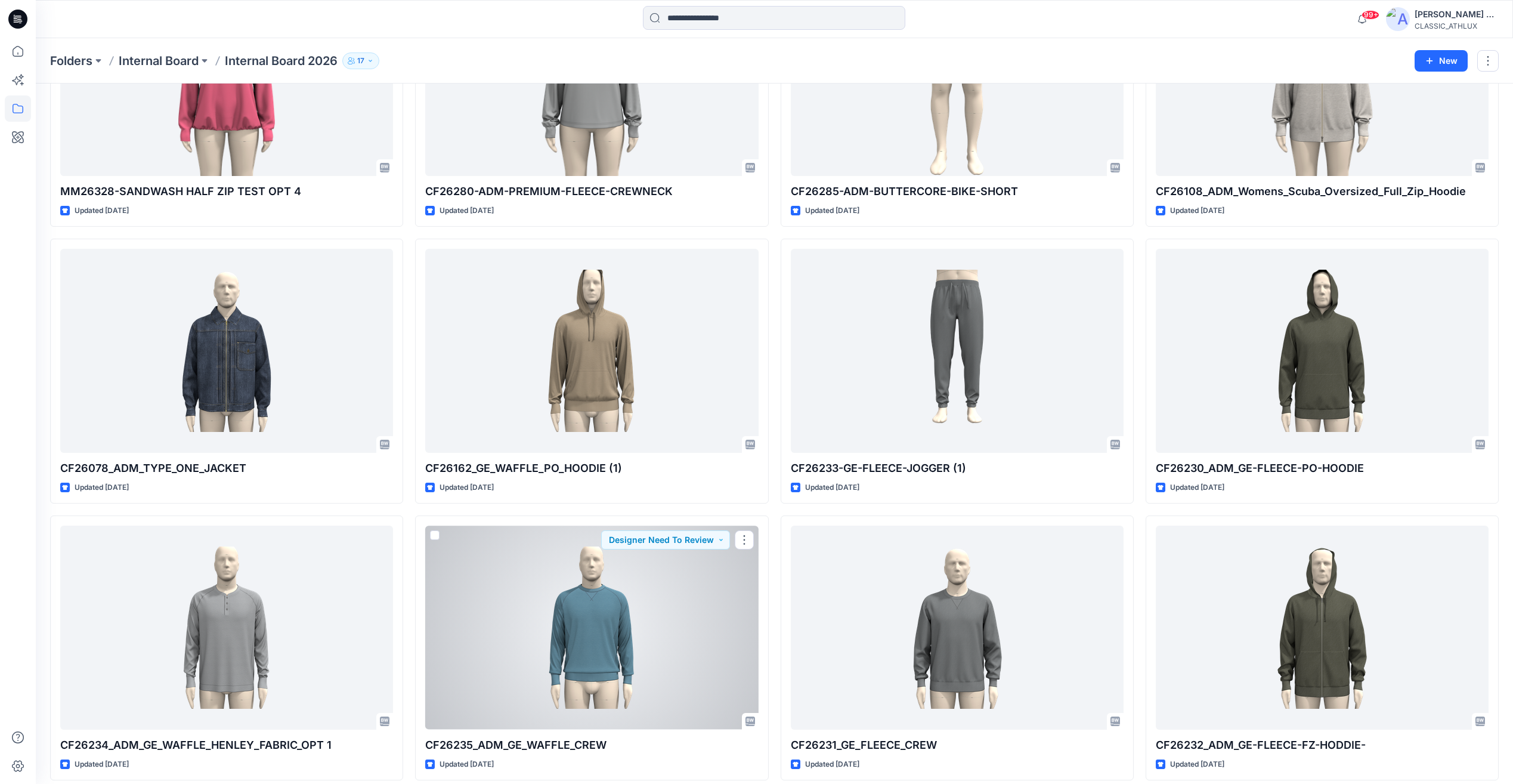
scroll to position [3630, 0]
